Goal: Task Accomplishment & Management: Use online tool/utility

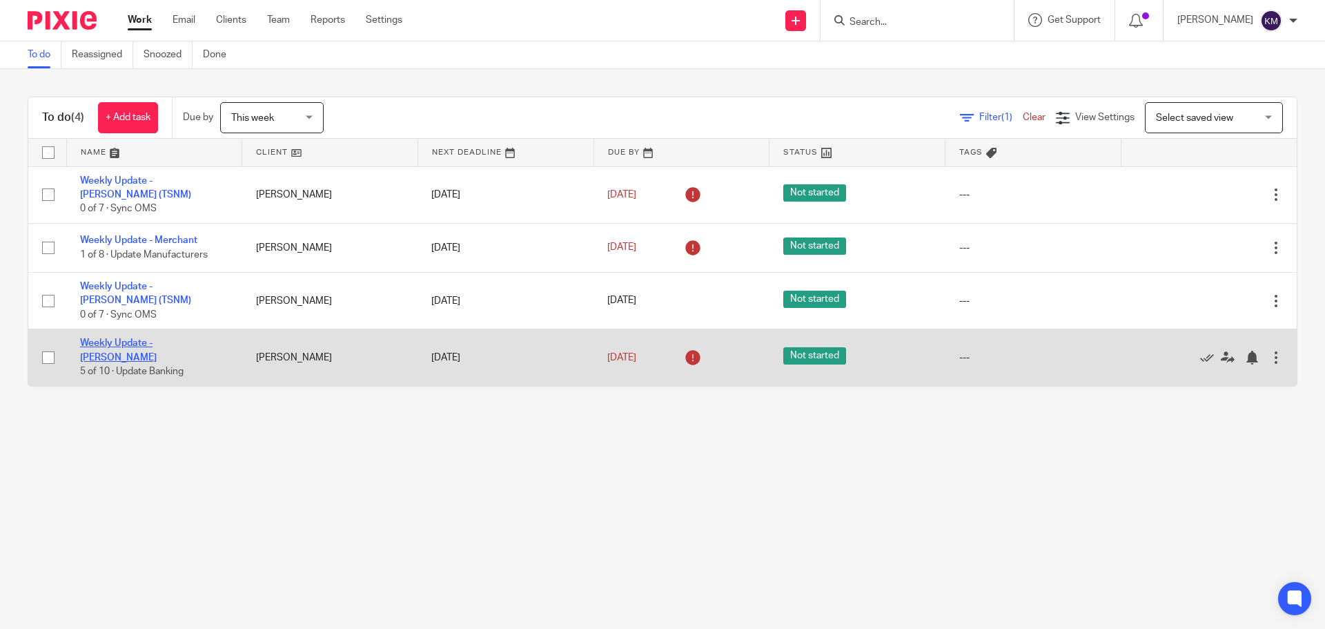
click at [157, 344] on link "Weekly Update - [PERSON_NAME]" at bounding box center [118, 349] width 77 height 23
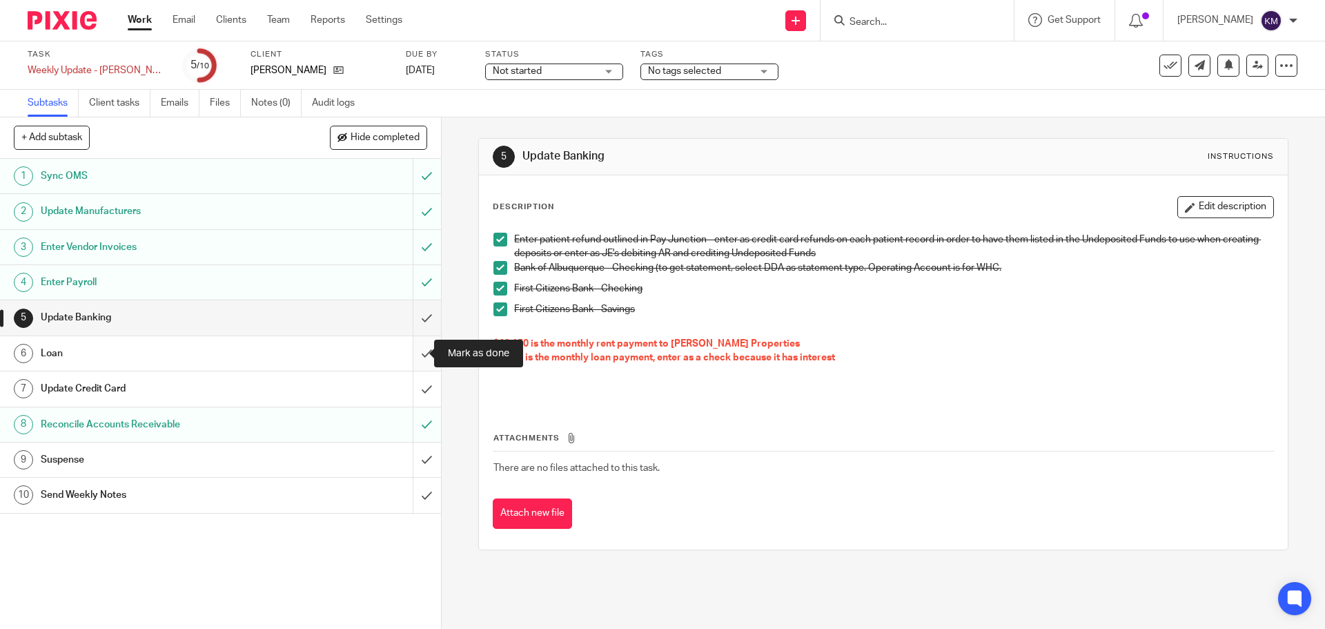
click at [413, 352] on input "submit" at bounding box center [220, 353] width 441 height 34
click at [275, 313] on div "Update Banking" at bounding box center [220, 317] width 358 height 21
click at [413, 317] on input "submit" at bounding box center [220, 317] width 441 height 34
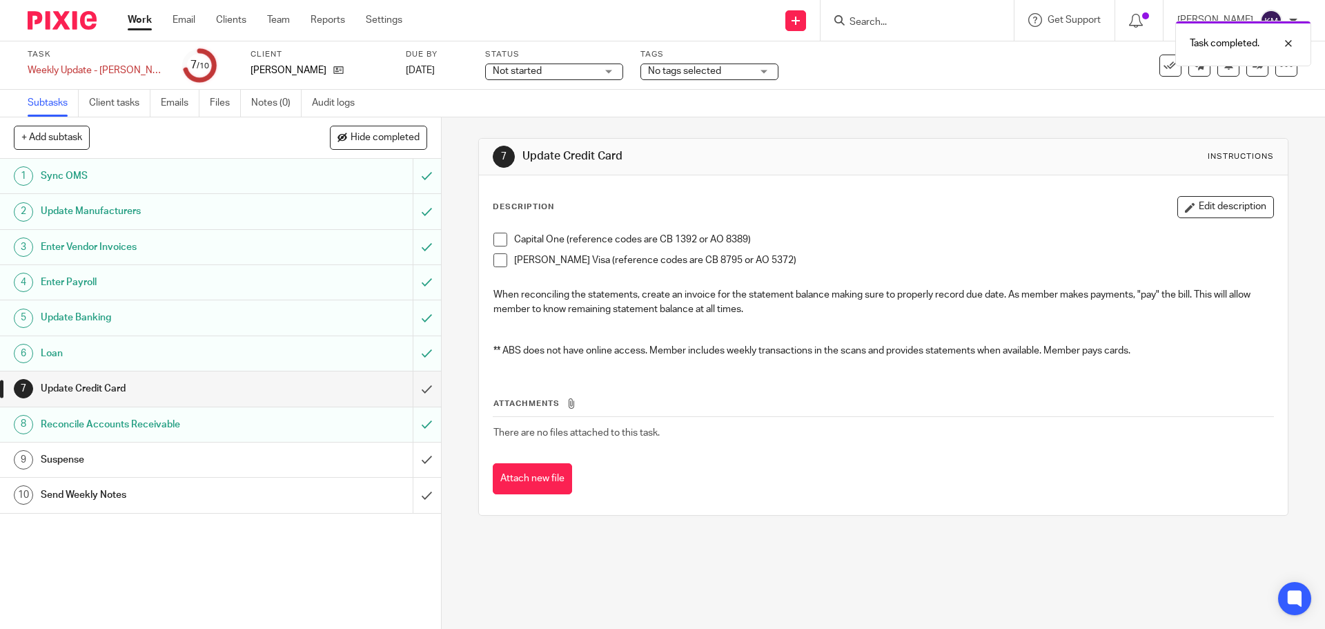
click at [295, 388] on div "Update Credit Card" at bounding box center [220, 388] width 358 height 21
click at [499, 242] on span at bounding box center [500, 240] width 14 height 14
click at [493, 260] on span at bounding box center [500, 260] width 14 height 14
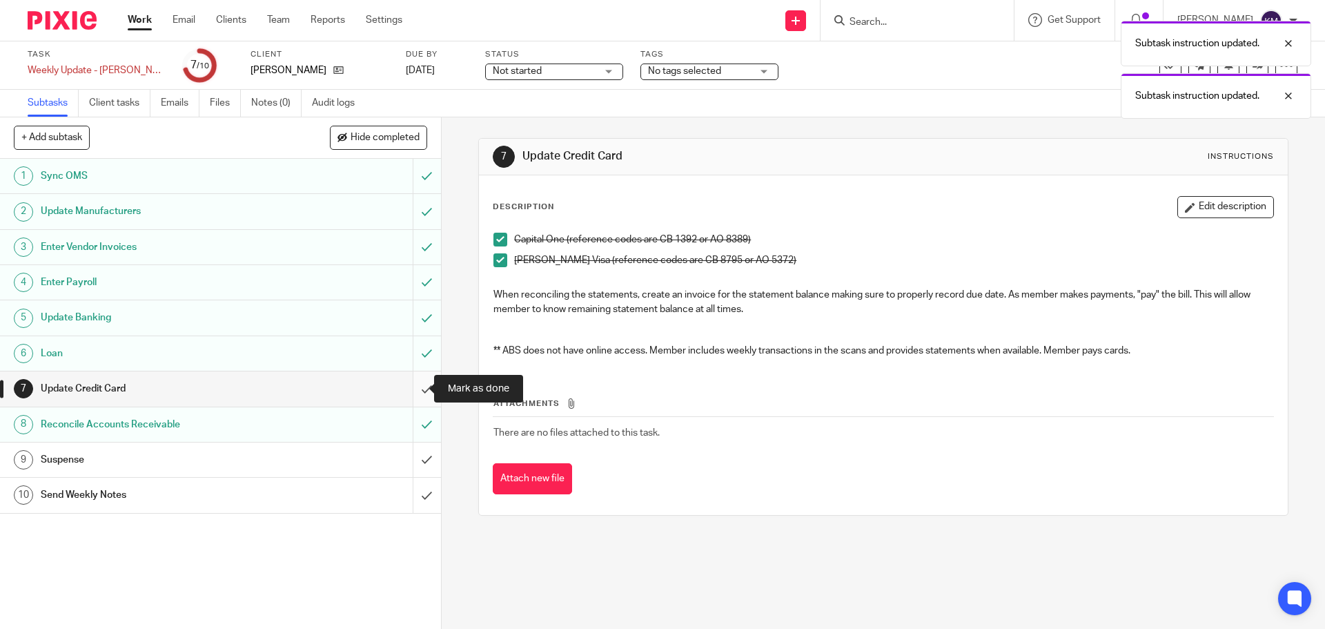
click at [413, 388] on input "submit" at bounding box center [220, 388] width 441 height 34
